Goal: Task Accomplishment & Management: Complete application form

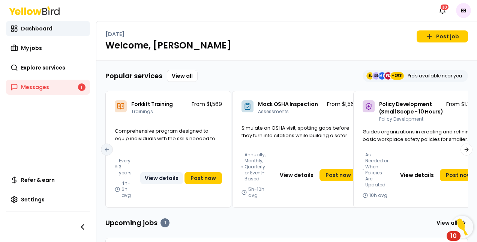
click at [163, 179] on button "View details" at bounding box center [161, 178] width 43 height 12
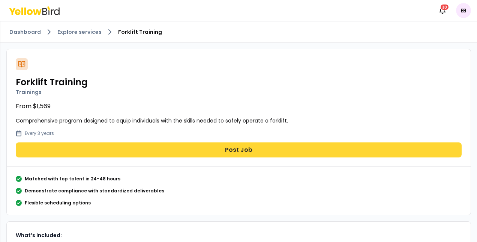
click at [204, 154] on button "Post Job" at bounding box center [239, 149] width 446 height 15
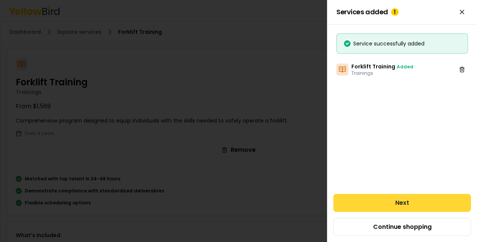
click at [402, 203] on button "Next" at bounding box center [403, 203] width 138 height 18
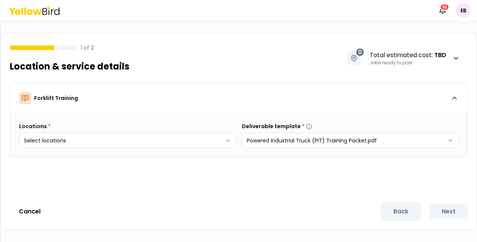
drag, startPoint x: 28, startPoint y: 16, endPoint x: 32, endPoint y: 11, distance: 7.0
click at [32, 11] on div "Notifications 30 EB" at bounding box center [238, 10] width 477 height 21
click at [32, 11] on icon at bounding box center [30, 12] width 6 height 6
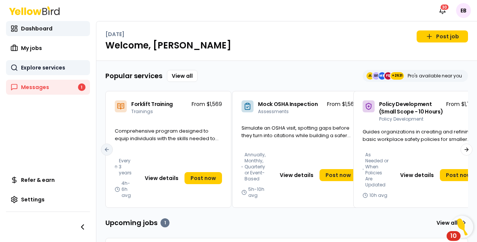
click at [26, 70] on span "Explore services" at bounding box center [43, 68] width 44 height 8
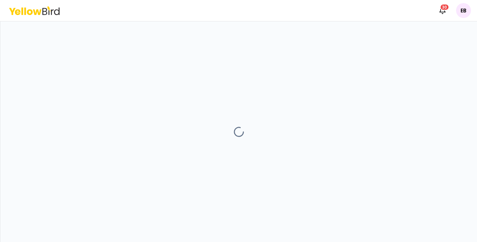
click at [50, 8] on icon at bounding box center [34, 10] width 51 height 9
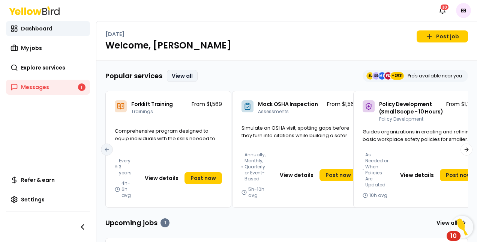
click at [191, 76] on link "View all" at bounding box center [182, 76] width 31 height 12
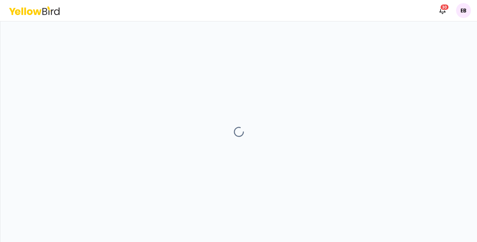
click at [322, 70] on div at bounding box center [238, 131] width 477 height 220
click at [44, 8] on icon at bounding box center [44, 11] width 5 height 7
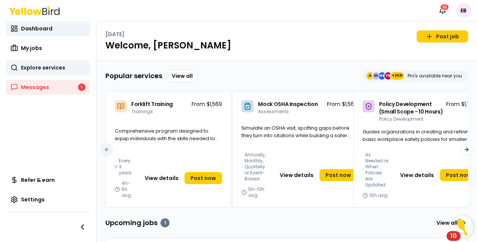
click at [61, 65] on span "Explore services" at bounding box center [43, 68] width 44 height 8
